Goal: Task Accomplishment & Management: Complete application form

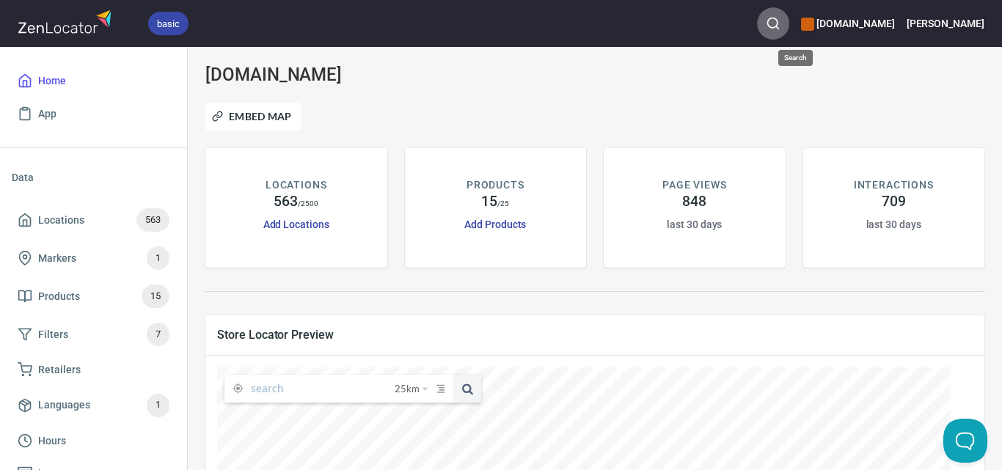
click at [789, 22] on button "button" at bounding box center [773, 23] width 32 height 32
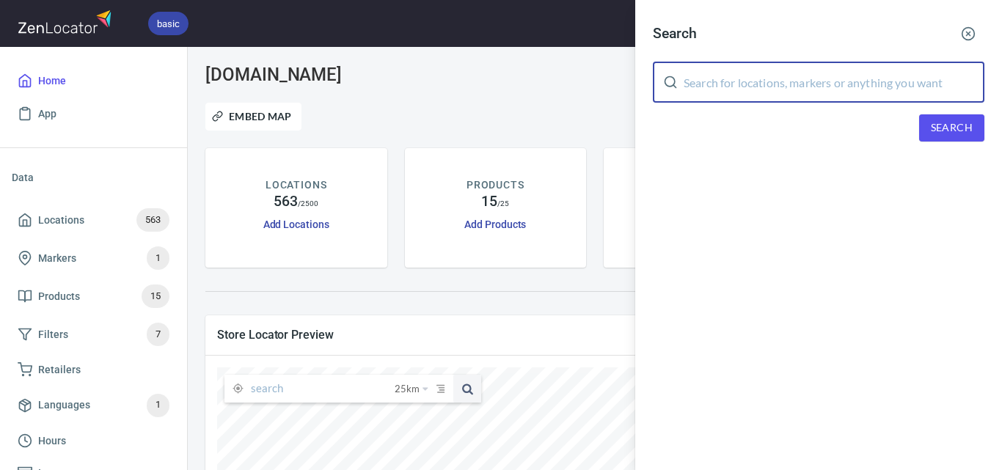
click at [823, 81] on input "text" at bounding box center [834, 82] width 301 height 41
paste input "[MEDICAL_DATA] & Hoe - Kilcunda"
type input "[MEDICAL_DATA] & Hoe - Kilcunda"
click at [939, 128] on span "Search" at bounding box center [952, 128] width 42 height 18
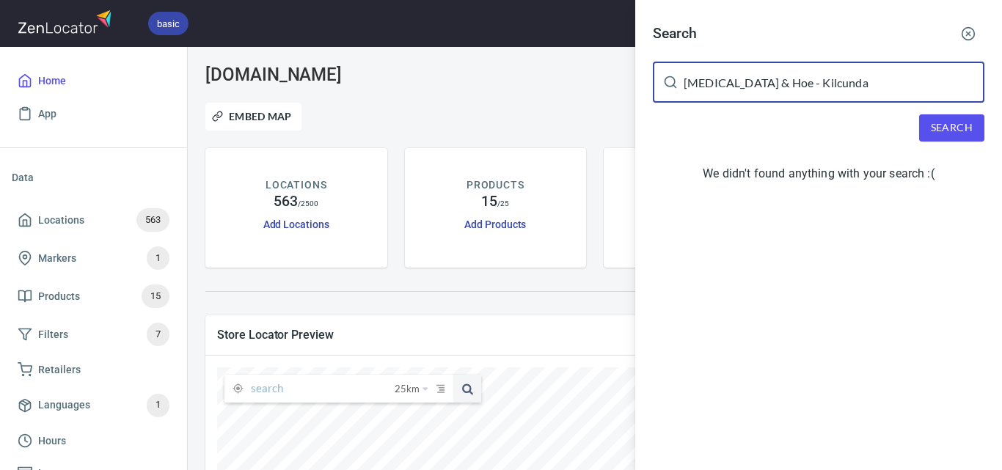
drag, startPoint x: 863, startPoint y: 78, endPoint x: 582, endPoint y: 65, distance: 281.3
click at [582, 65] on div "Search [MEDICAL_DATA] & Hoe - Kilcunda ​ Search We didn't found anything with y…" at bounding box center [501, 235] width 1002 height 470
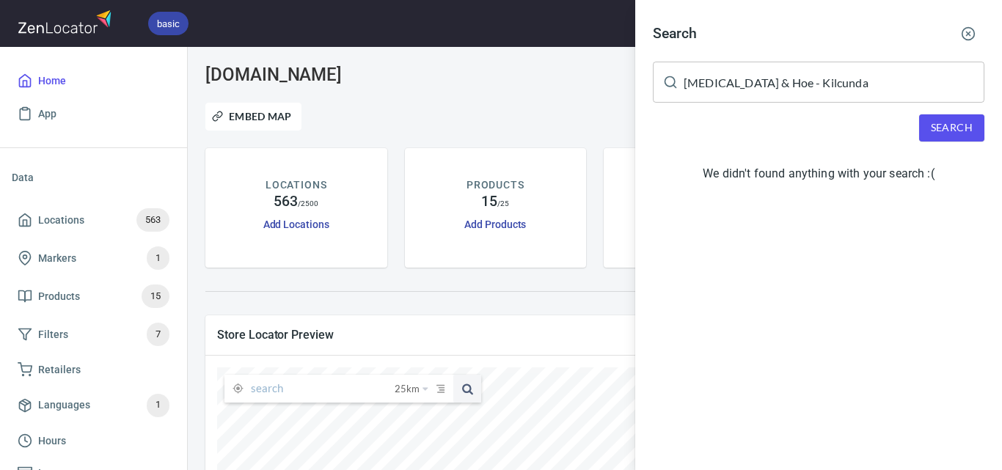
click at [311, 390] on div at bounding box center [501, 235] width 1002 height 470
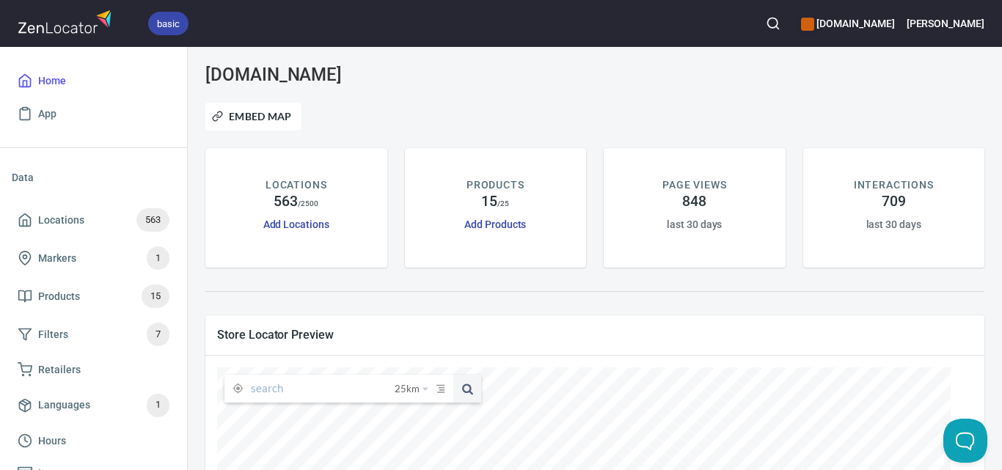
click at [314, 391] on input "text" at bounding box center [323, 389] width 144 height 28
paste input "[MEDICAL_DATA] & Hoe (Kilcunda)"
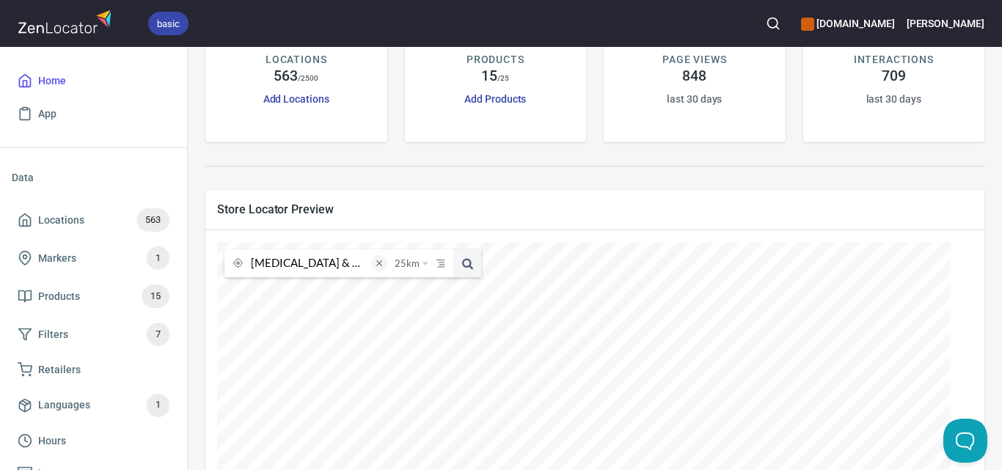
scroll to position [220, 0]
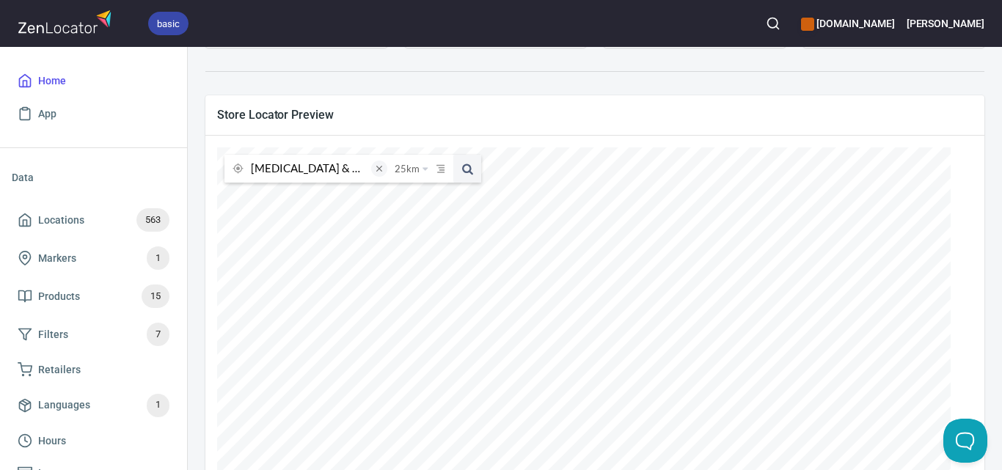
type input "[MEDICAL_DATA] & Hoe"
click at [453, 155] on button at bounding box center [467, 169] width 28 height 28
click at [789, 32] on button "button" at bounding box center [773, 23] width 32 height 32
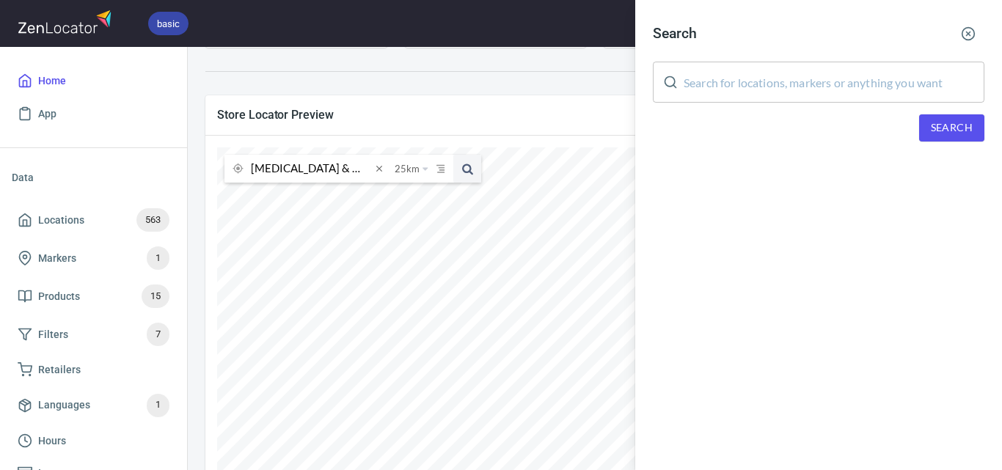
click at [797, 78] on input "text" at bounding box center [834, 82] width 301 height 41
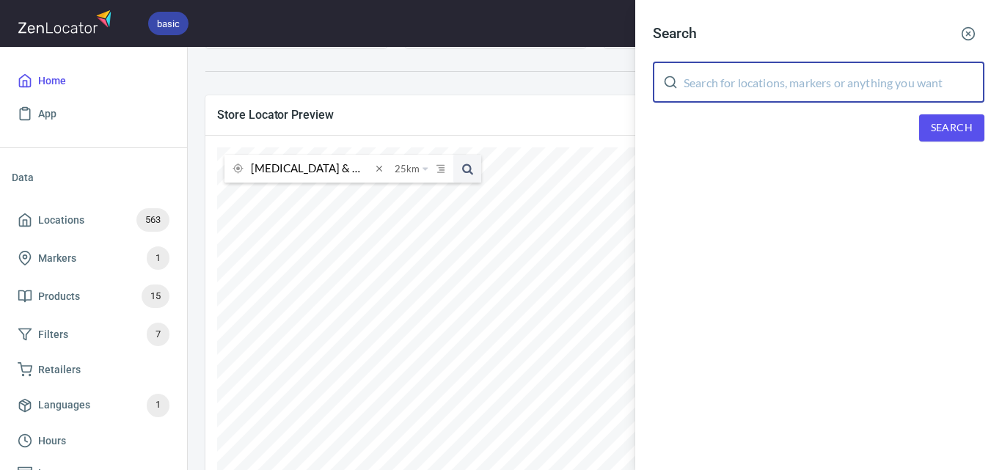
paste input "[MEDICAL_DATA] & Hoe (Kilcunda)"
drag, startPoint x: 865, startPoint y: 94, endPoint x: 751, endPoint y: 91, distance: 113.8
click at [751, 91] on input "[MEDICAL_DATA] & Hoe (Kilcunda)" at bounding box center [834, 82] width 301 height 41
type input "[MEDICAL_DATA] & Hoe"
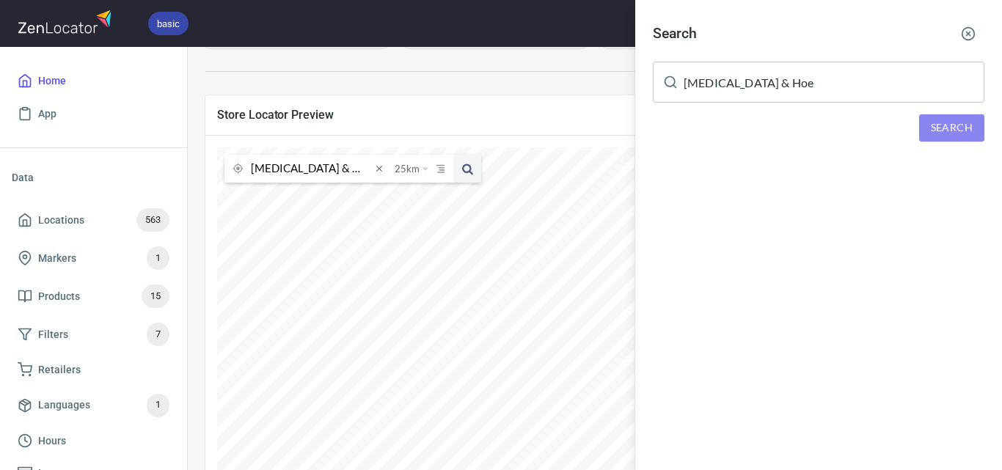
click at [946, 131] on span "Search" at bounding box center [952, 128] width 42 height 18
click at [548, 83] on div at bounding box center [501, 235] width 1002 height 470
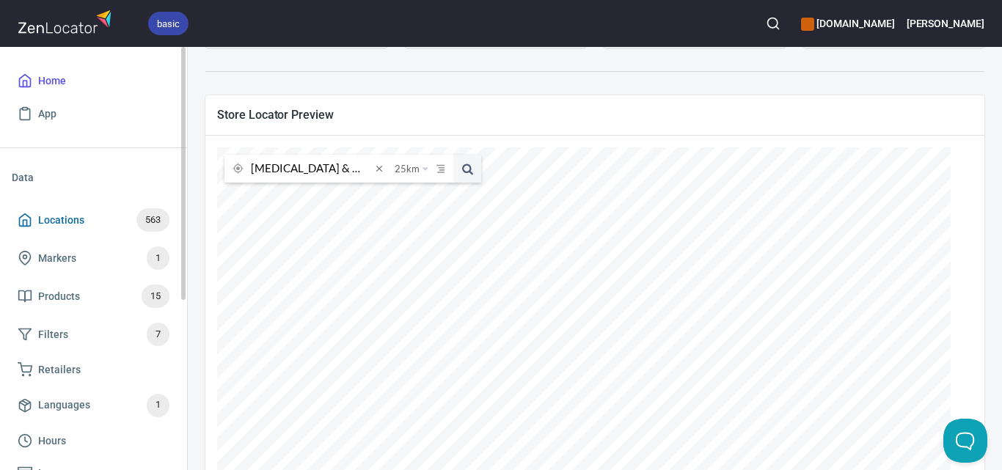
click at [84, 219] on span "Locations 563" at bounding box center [94, 219] width 152 height 23
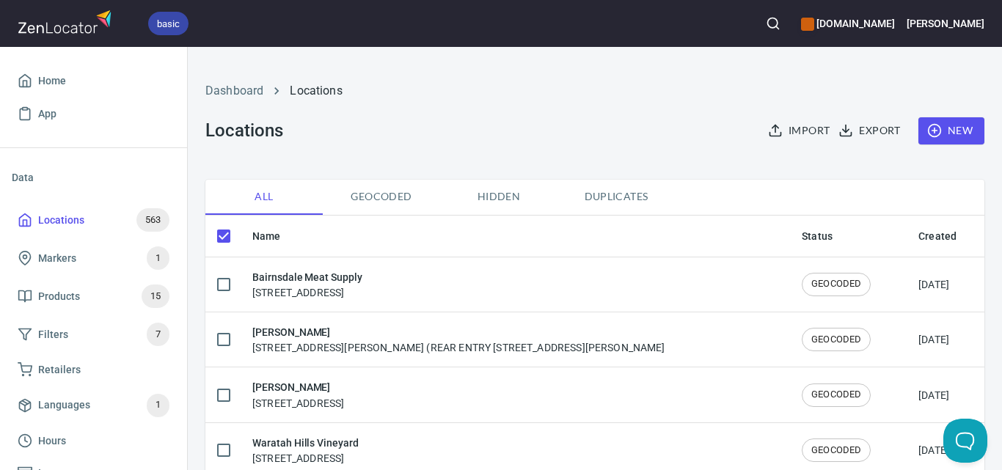
checkbox input "false"
click at [971, 124] on button "New" at bounding box center [952, 130] width 66 height 27
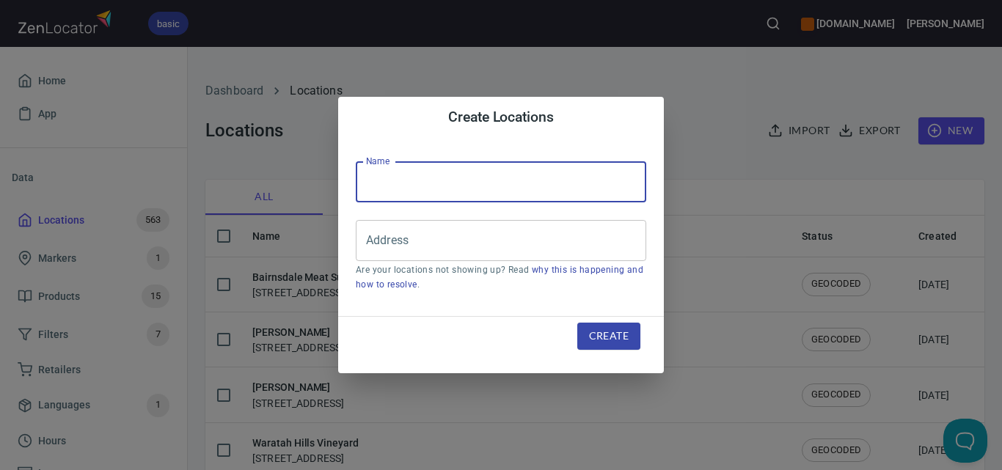
click at [455, 173] on input "text" at bounding box center [501, 181] width 291 height 41
type input "v"
paste input "[MEDICAL_DATA] & Hoe - Kilcunda"
drag, startPoint x: 526, startPoint y: 190, endPoint x: 438, endPoint y: 186, distance: 88.2
click at [438, 189] on input "[MEDICAL_DATA] & Hoe - Kilcunda" at bounding box center [501, 181] width 291 height 41
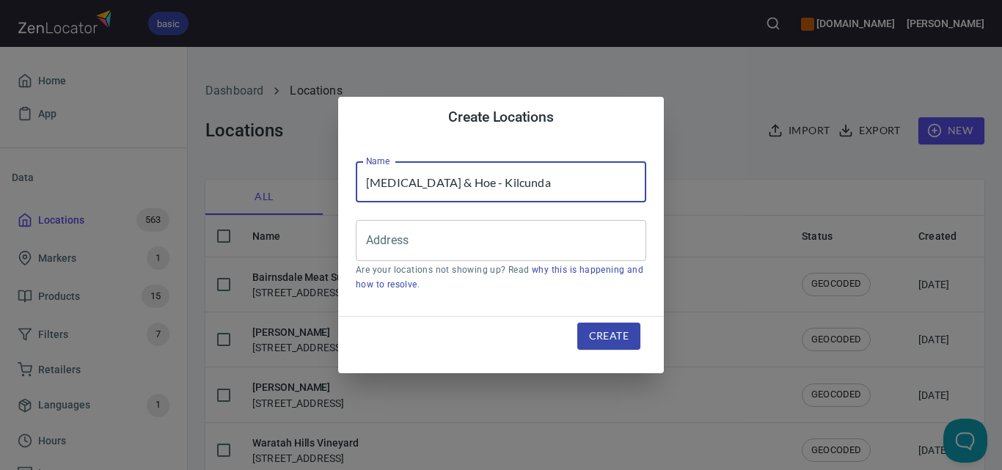
click at [523, 189] on input "[MEDICAL_DATA] & Hoe - Kilcunda" at bounding box center [501, 181] width 291 height 41
type input "[MEDICAL_DATA] & Hoe - Kilcunda"
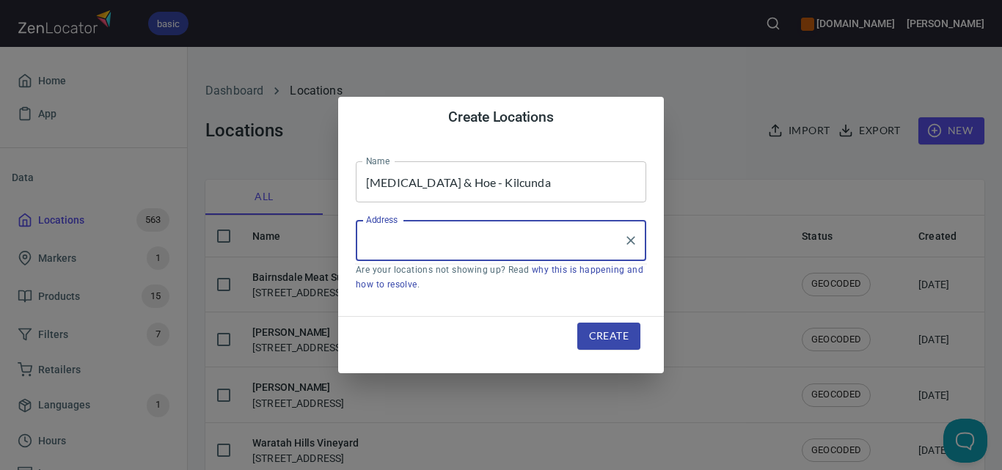
click at [533, 247] on input "Address" at bounding box center [489, 241] width 255 height 28
paste input "[STREET_ADDRESS]"
type input "[STREET_ADDRESS]"
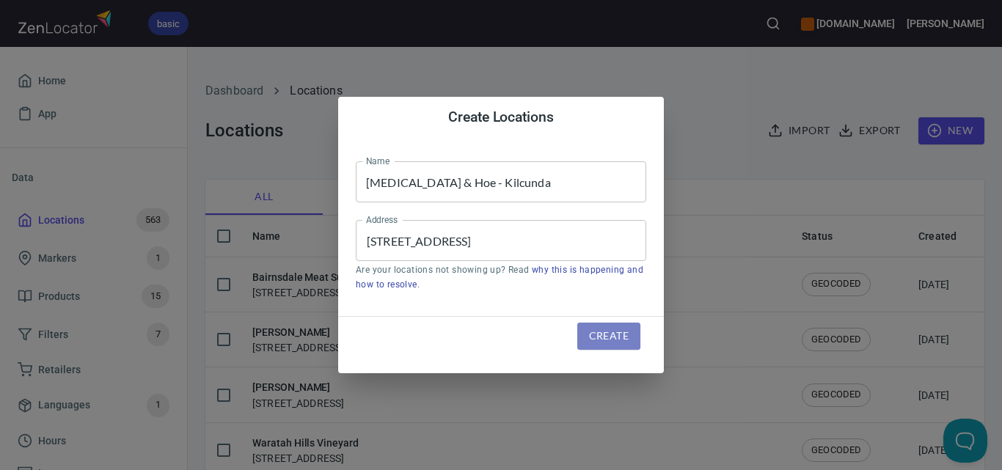
click at [609, 326] on button "Create" at bounding box center [608, 336] width 63 height 27
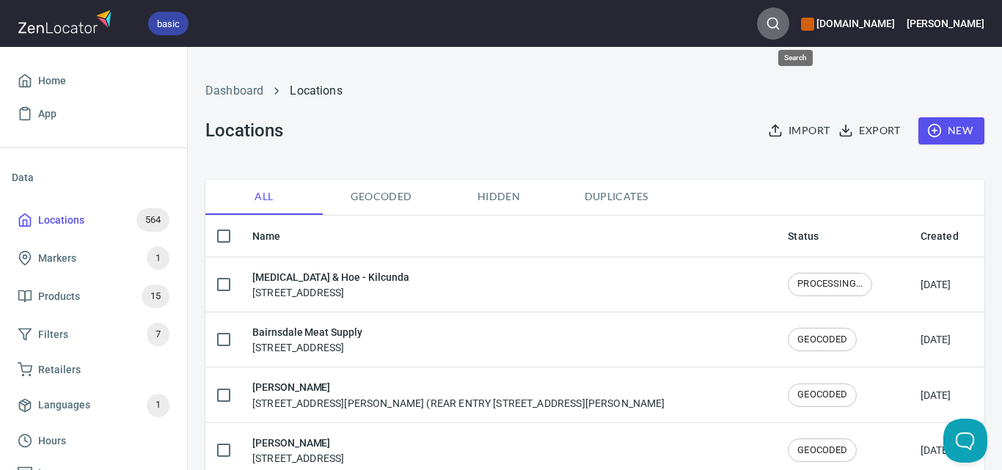
click at [781, 20] on icon "button" at bounding box center [773, 23] width 15 height 15
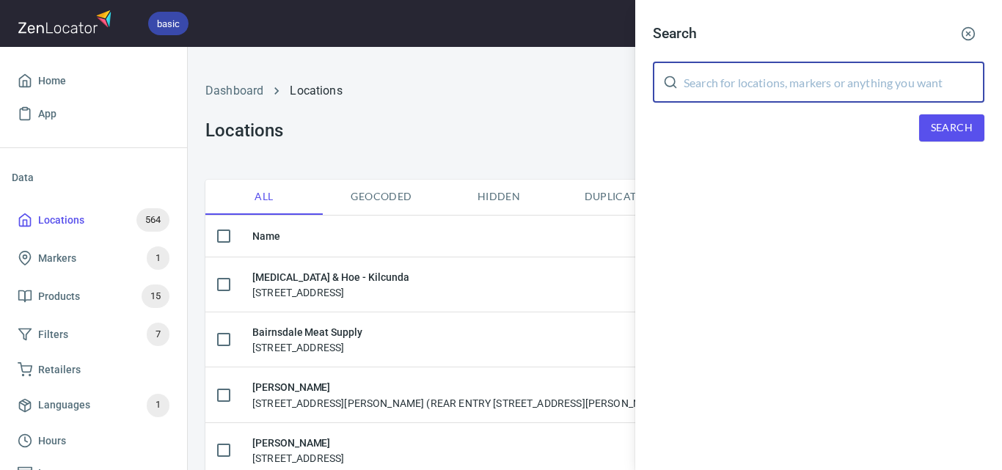
click at [813, 88] on input "text" at bounding box center [834, 82] width 301 height 41
paste input "Oasis Retail"
drag, startPoint x: 722, startPoint y: 76, endPoint x: 712, endPoint y: 87, distance: 14.0
click at [712, 87] on input "Oasis Retail" at bounding box center [834, 82] width 301 height 41
type input "Oasis"
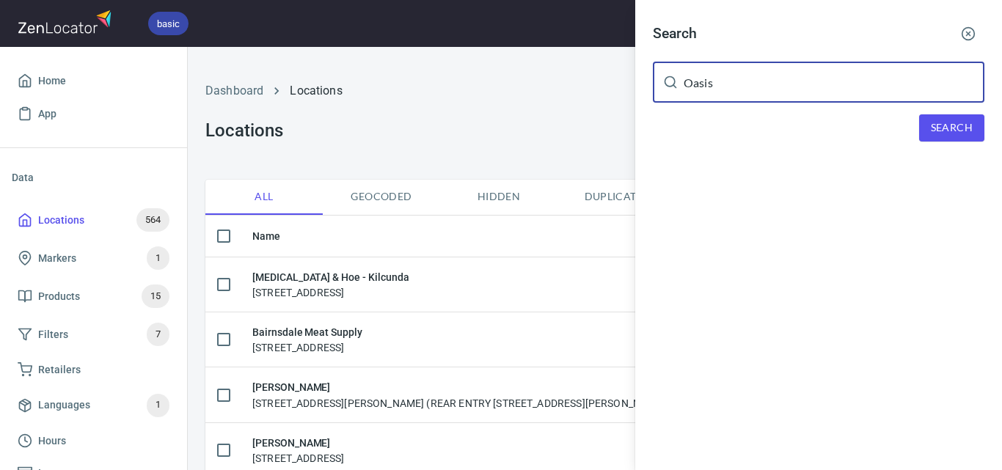
click at [956, 129] on span "Search" at bounding box center [952, 128] width 42 height 18
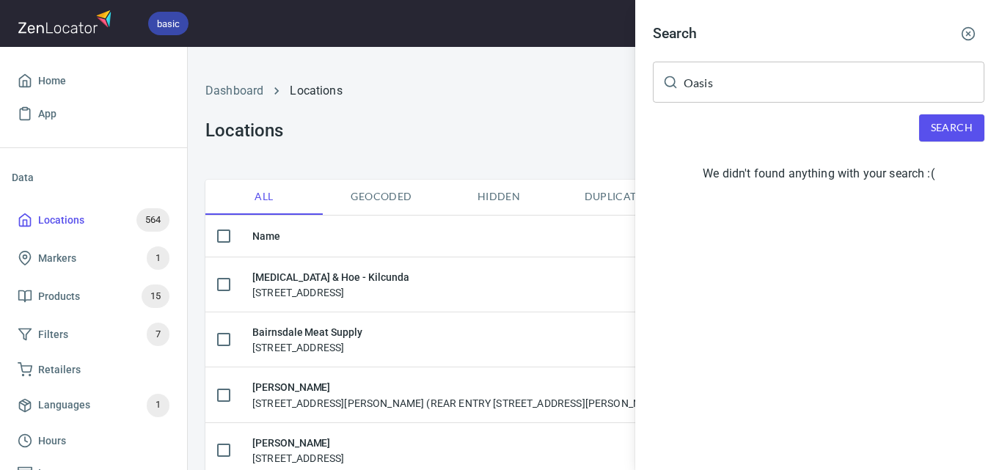
click at [491, 136] on div at bounding box center [501, 235] width 1002 height 470
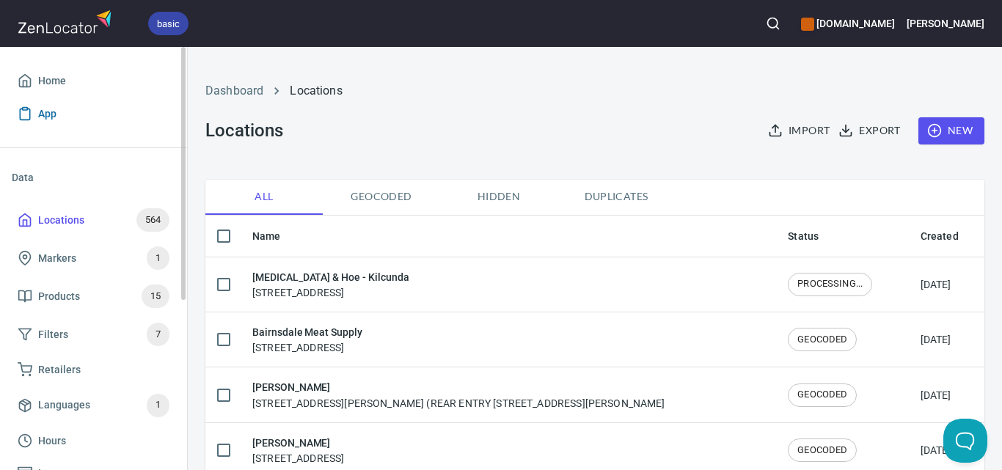
click at [67, 87] on span "Home" at bounding box center [94, 81] width 152 height 18
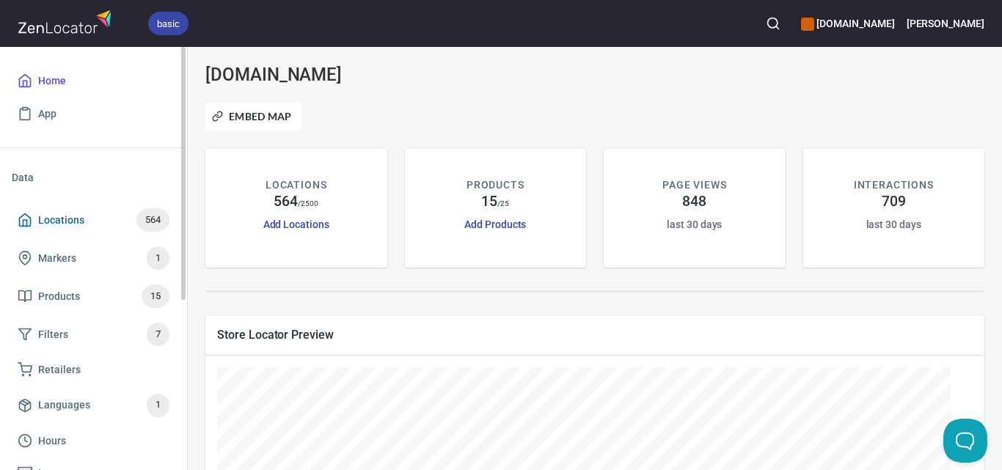
click at [140, 221] on span "564" at bounding box center [152, 220] width 33 height 17
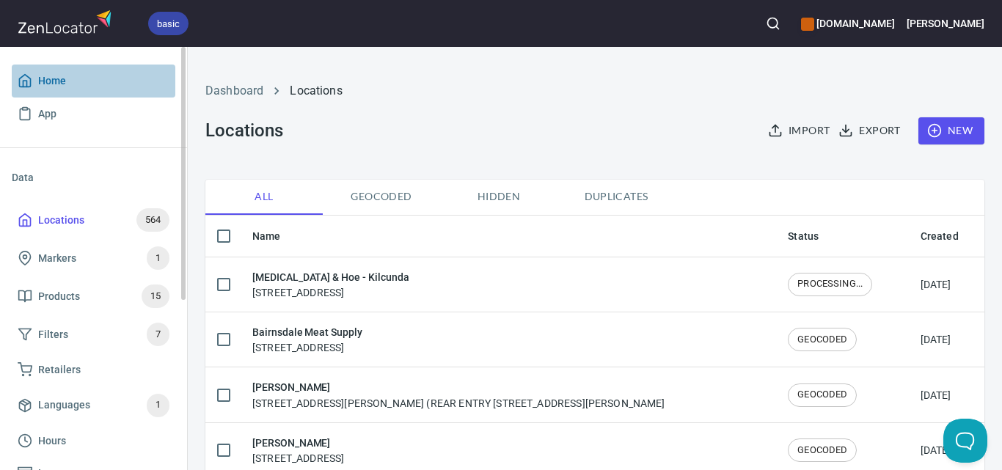
click at [87, 85] on span "Home" at bounding box center [94, 81] width 152 height 18
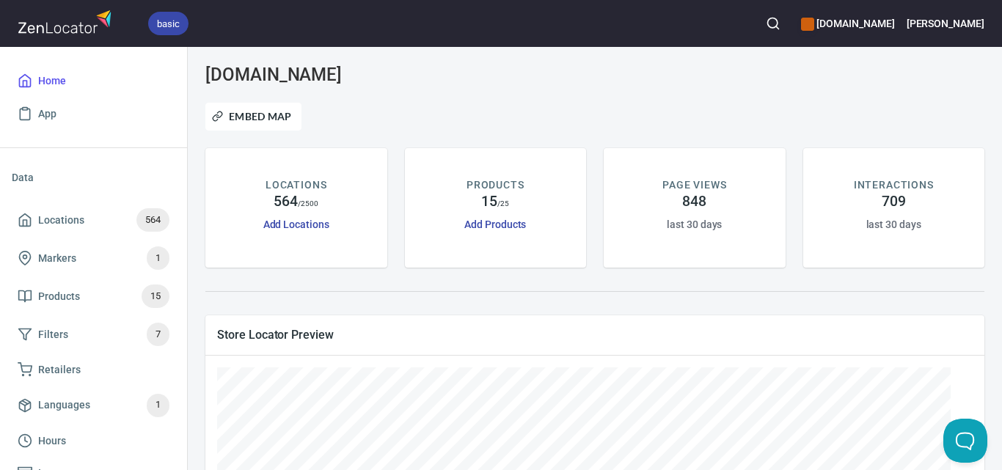
scroll to position [73, 0]
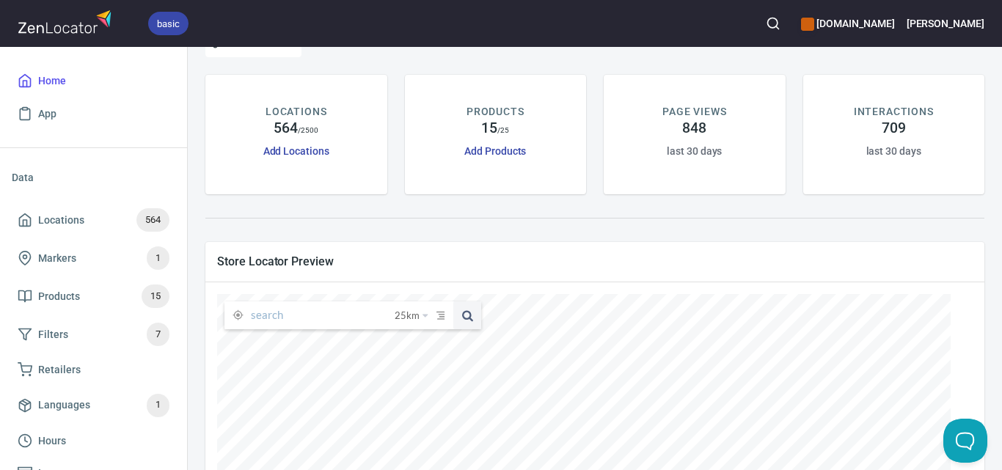
click at [321, 325] on input "text" at bounding box center [323, 316] width 144 height 28
paste input "Oasis Retail"
click at [470, 315] on span at bounding box center [467, 316] width 28 height 28
drag, startPoint x: 322, startPoint y: 316, endPoint x: 281, endPoint y: 321, distance: 41.4
click at [281, 321] on input "Oasis Retail" at bounding box center [311, 316] width 120 height 28
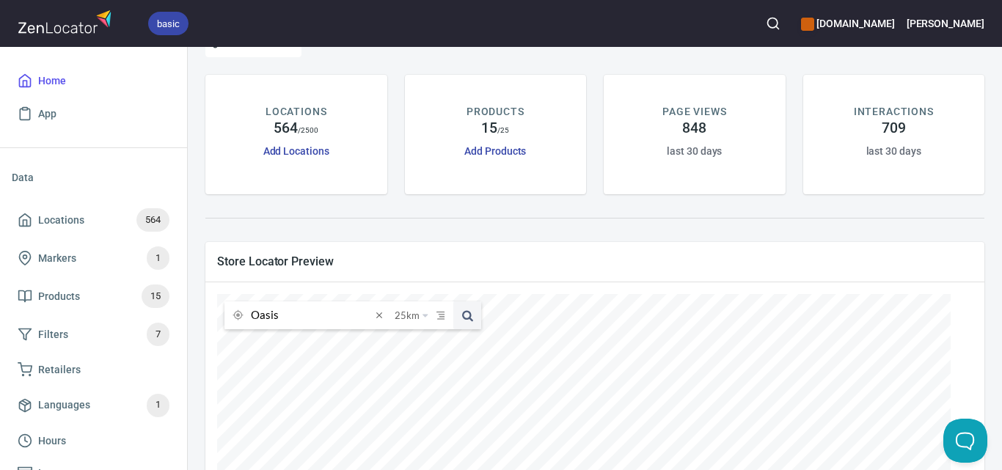
type input "Oasis"
click at [453, 302] on button at bounding box center [467, 316] width 28 height 28
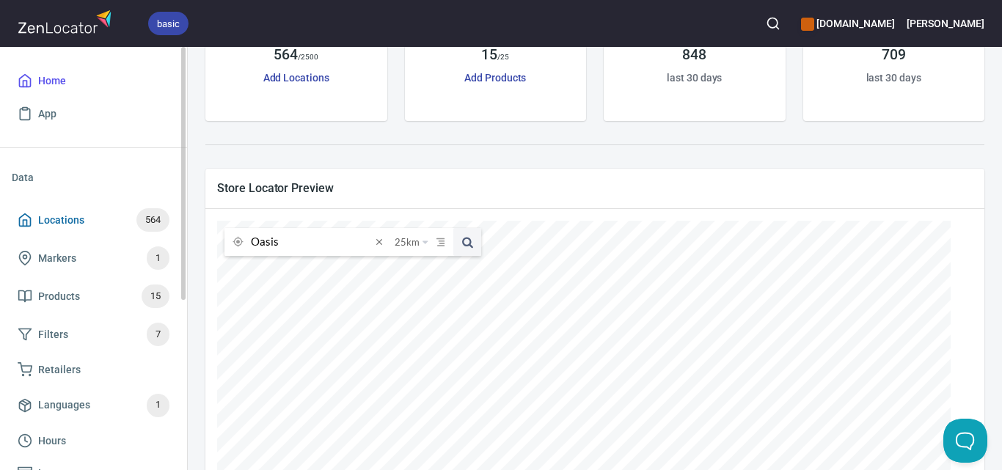
click at [112, 222] on span "Locations 564" at bounding box center [94, 219] width 152 height 23
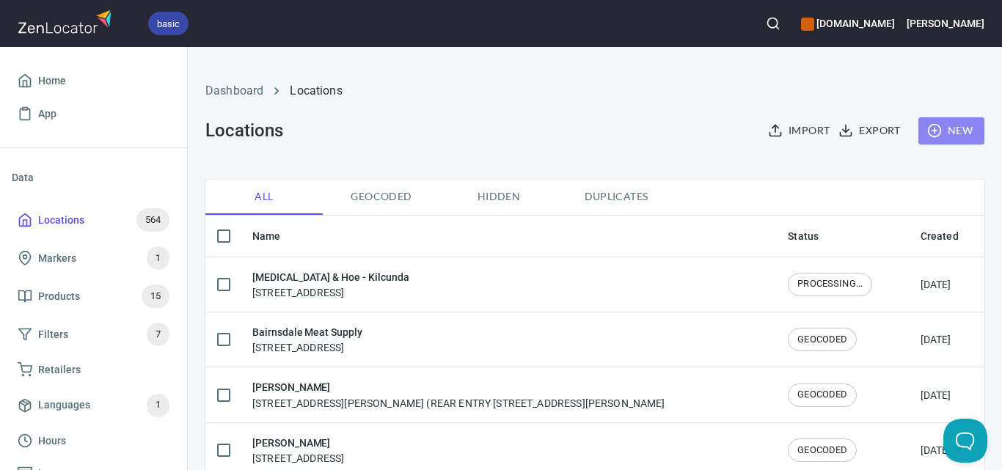
click at [930, 131] on circle "button" at bounding box center [934, 131] width 12 height 12
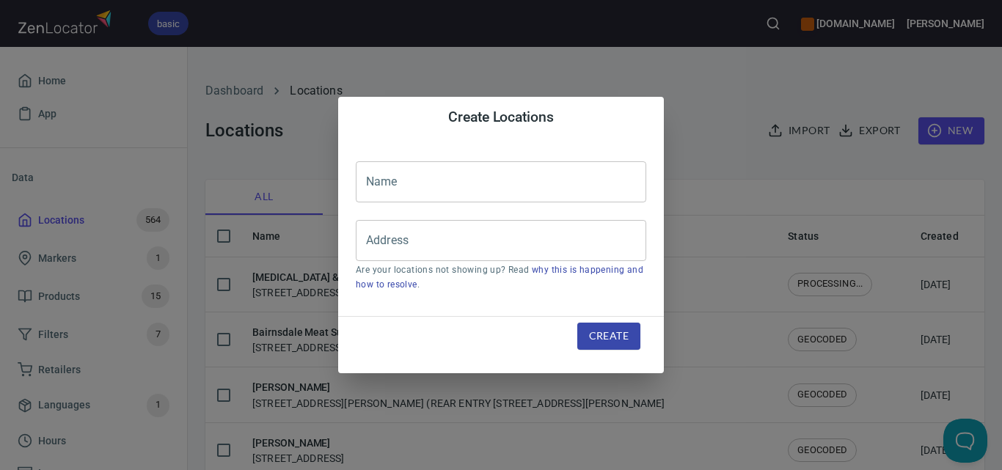
click at [508, 194] on input "text" at bounding box center [501, 181] width 291 height 41
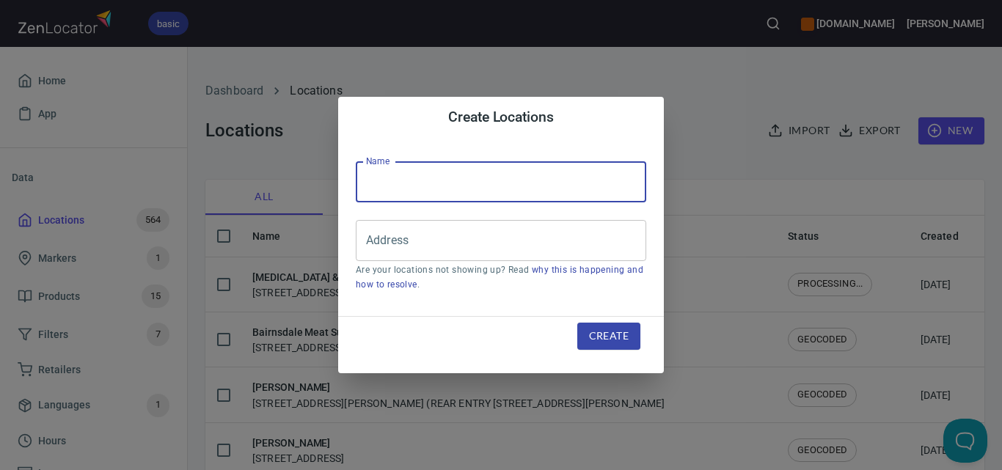
paste input "Oasis Retail"
drag, startPoint x: 446, startPoint y: 171, endPoint x: 398, endPoint y: 181, distance: 49.5
click at [398, 181] on input "Oasis Retail" at bounding box center [501, 181] width 291 height 41
type input "Oasis"
click at [512, 237] on input "Address" at bounding box center [489, 241] width 255 height 28
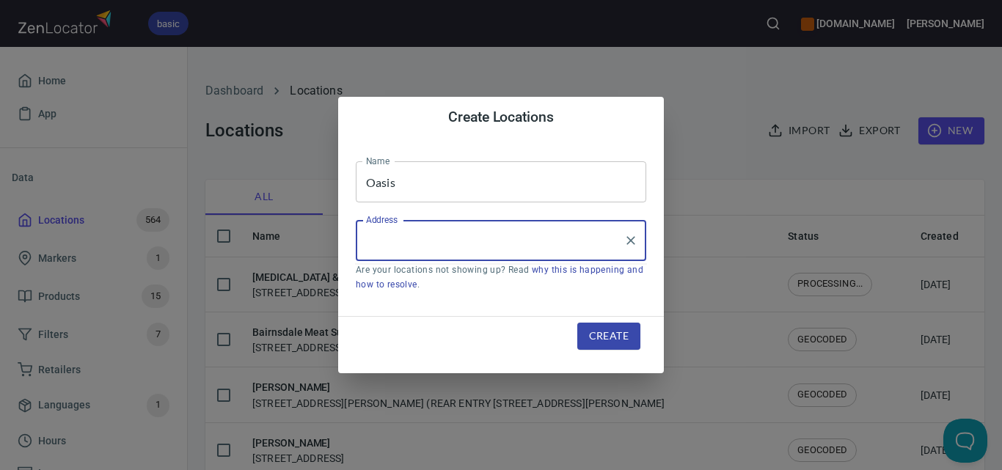
paste input "[STREET_ADDRESS]"
type input "[STREET_ADDRESS]"
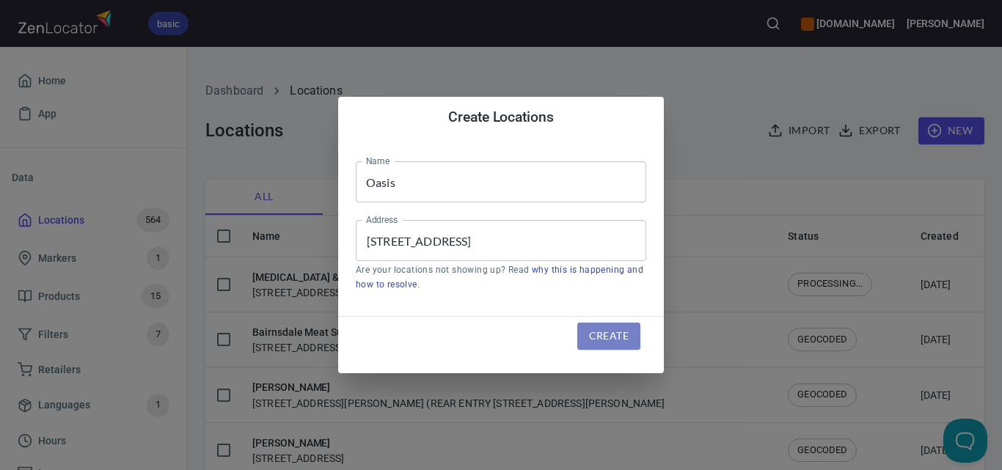
click at [632, 341] on button "Create" at bounding box center [608, 336] width 63 height 27
